Goal: Check status: Verify the current state of an ongoing process or item

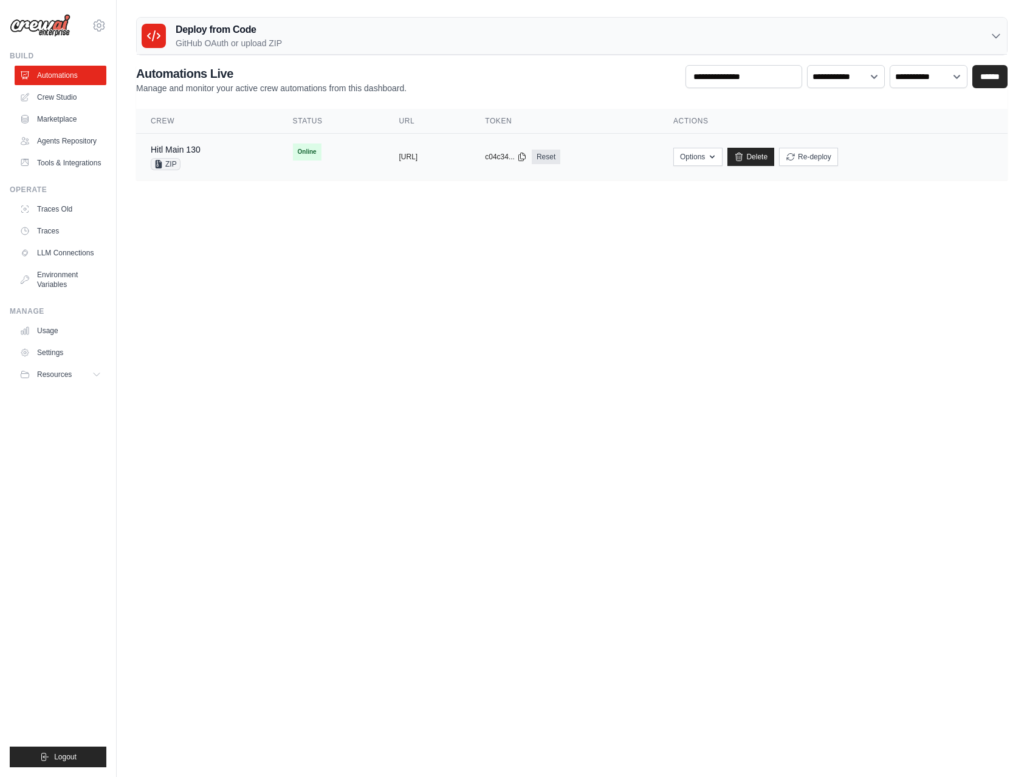
click at [308, 148] on td "Online" at bounding box center [331, 152] width 106 height 36
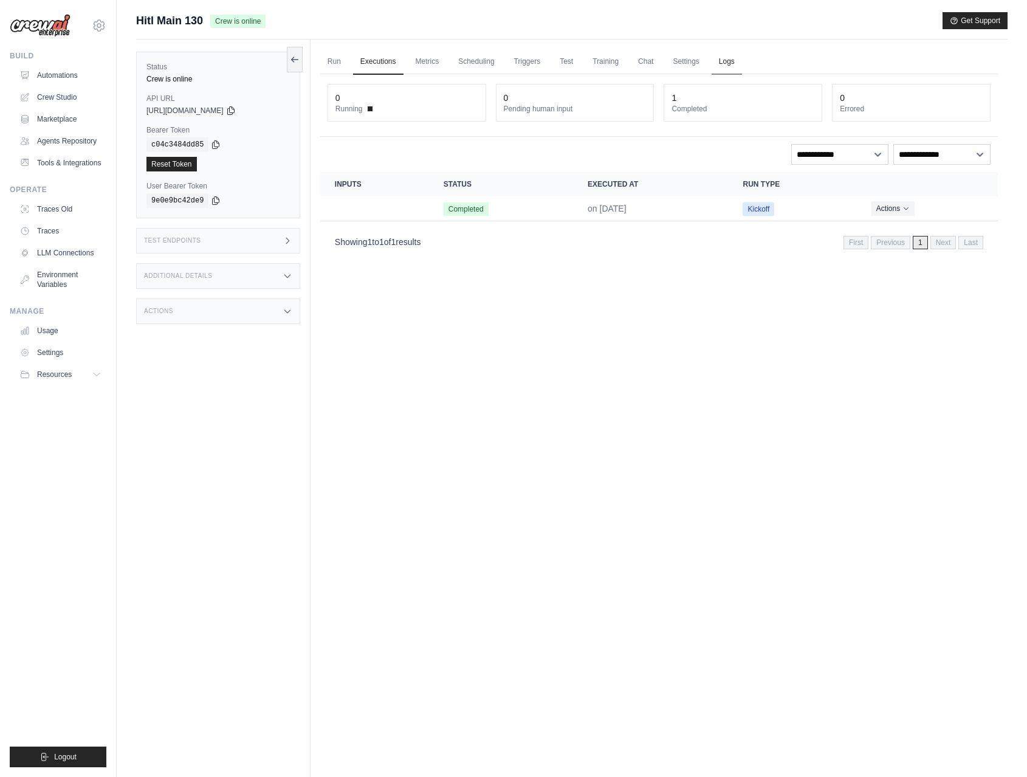
click at [725, 58] on link "Logs" at bounding box center [727, 62] width 30 height 26
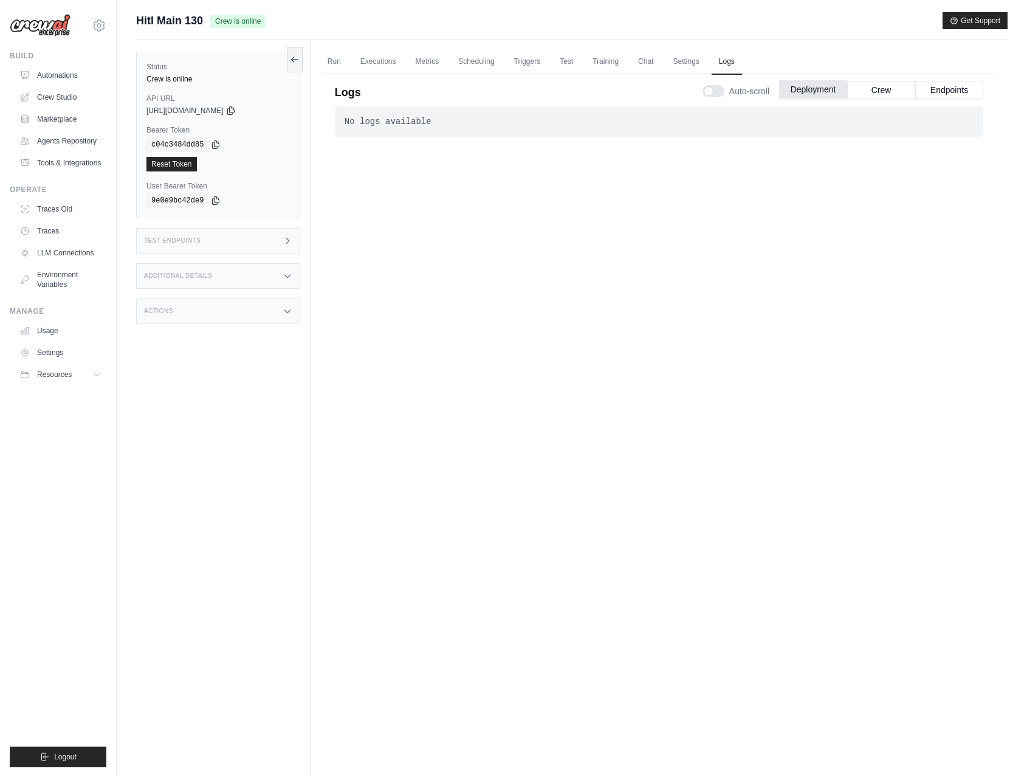
click at [846, 94] on button "Deployment" at bounding box center [813, 89] width 68 height 18
click at [880, 91] on button "Crew" at bounding box center [882, 89] width 68 height 18
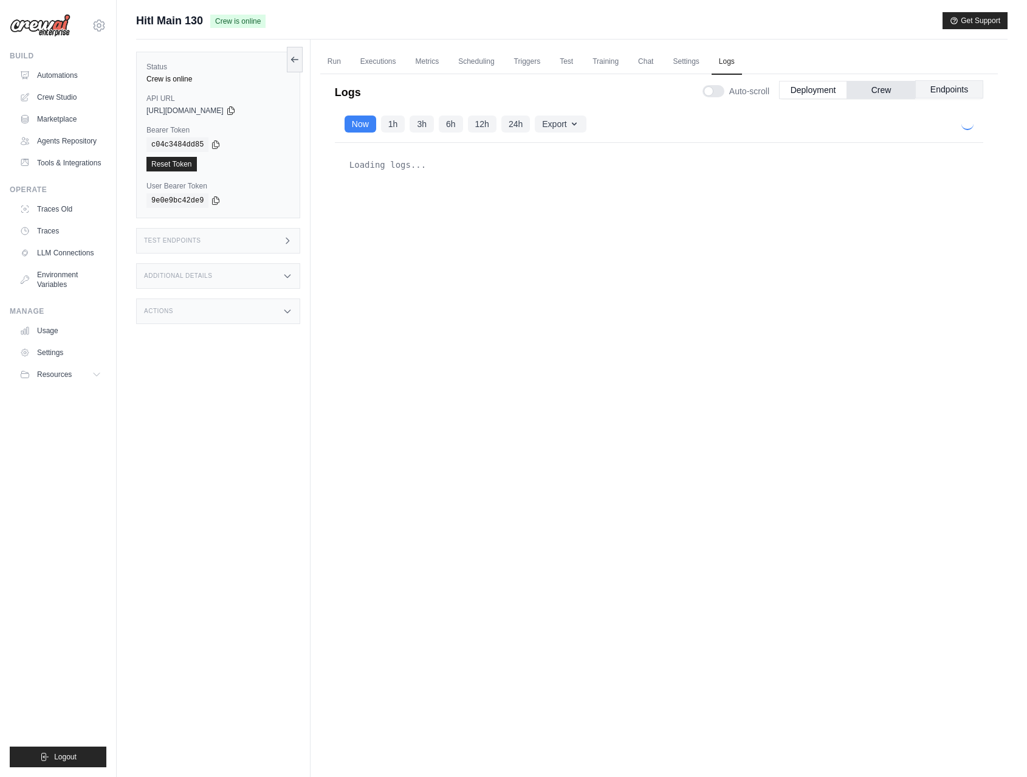
click at [945, 84] on button "Endpoints" at bounding box center [950, 89] width 68 height 18
click at [804, 95] on button "Deployment" at bounding box center [813, 89] width 68 height 18
